Goal: Information Seeking & Learning: Find specific page/section

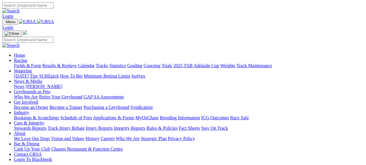
click at [45, 120] on link "Care & Integrity" at bounding box center [29, 122] width 31 height 5
click at [39, 126] on link "Stewards Reports" at bounding box center [30, 128] width 32 height 5
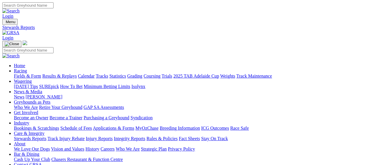
click at [27, 68] on link "Racing" at bounding box center [20, 70] width 13 height 5
click at [46, 136] on link "Stewards Reports" at bounding box center [30, 138] width 32 height 5
click at [27, 68] on link "Racing" at bounding box center [20, 70] width 13 height 5
click at [32, 73] on link "Fields & Form" at bounding box center [27, 75] width 27 height 5
